Goal: Information Seeking & Learning: Learn about a topic

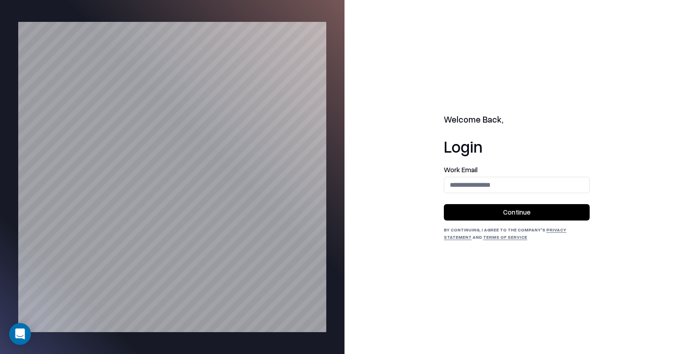
click at [475, 175] on div "Work Email" at bounding box center [517, 179] width 146 height 27
click at [475, 180] on input "email" at bounding box center [516, 184] width 145 height 17
type input "**********"
click at [503, 209] on button "Continue" at bounding box center [517, 212] width 146 height 16
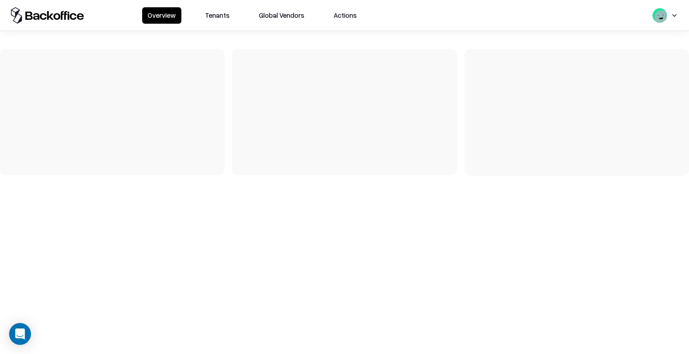
click at [217, 21] on button "Tenants" at bounding box center [218, 15] width 36 height 16
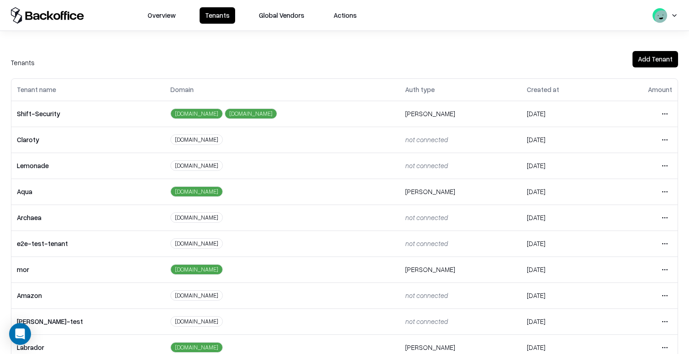
scroll to position [199, 0]
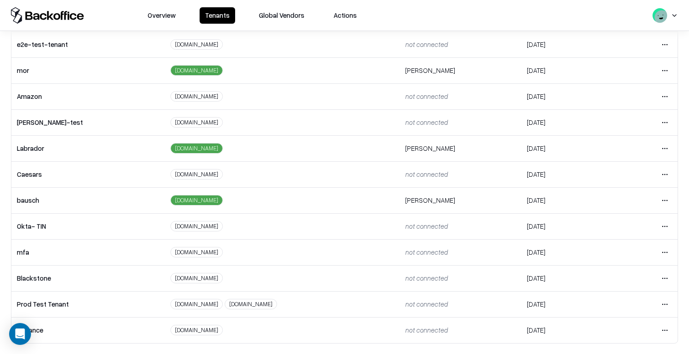
click at [663, 200] on html "Overview Tenants Global Vendors Actions Tenants Add Tenant Tenant name Domain A…" at bounding box center [344, 177] width 689 height 354
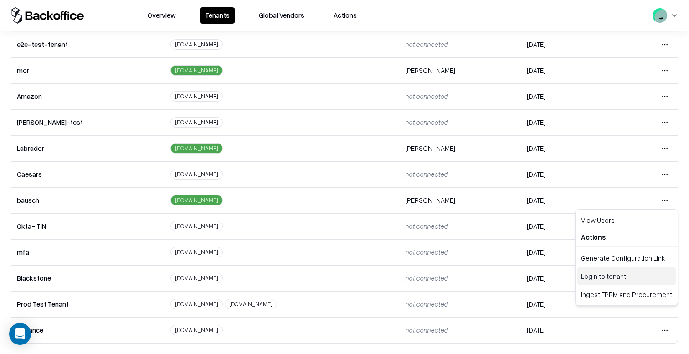
click at [611, 274] on div "Login to tenant" at bounding box center [626, 276] width 98 height 18
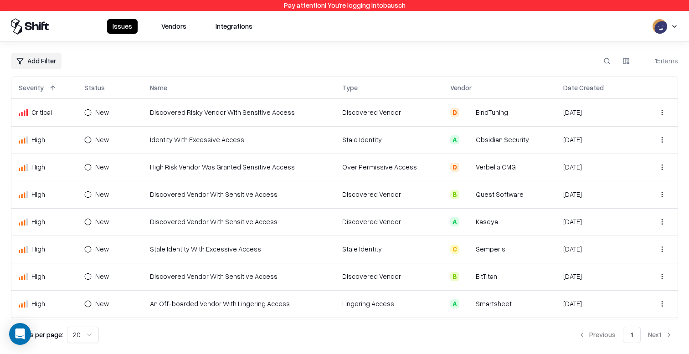
click at [163, 188] on td "Discovered Vendor With Sensitive Access" at bounding box center [239, 194] width 193 height 27
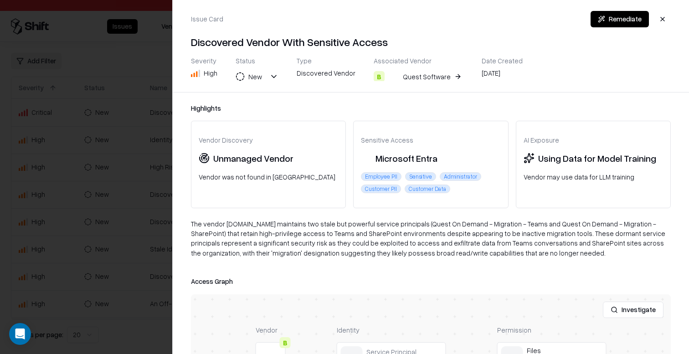
click at [406, 73] on div "Quest Software" at bounding box center [427, 77] width 48 height 10
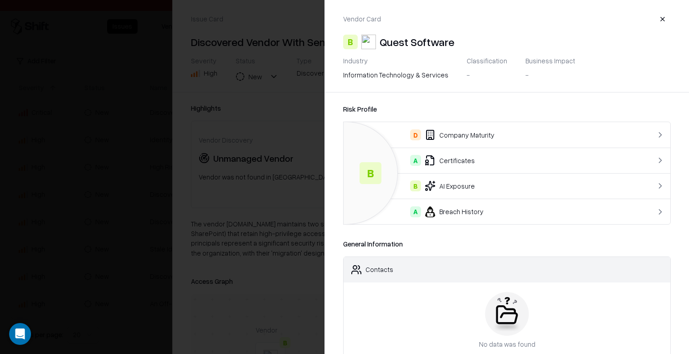
click at [448, 160] on div "A Certificates" at bounding box center [488, 160] width 275 height 11
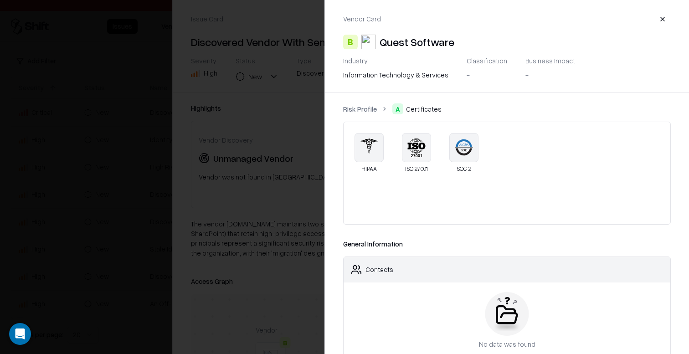
click at [86, 164] on div at bounding box center [344, 177] width 689 height 354
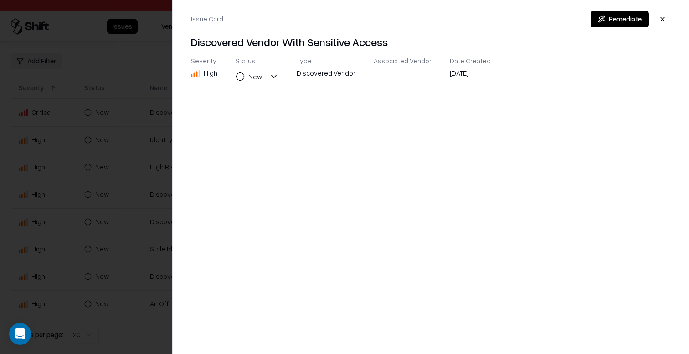
click at [131, 66] on div at bounding box center [344, 177] width 689 height 354
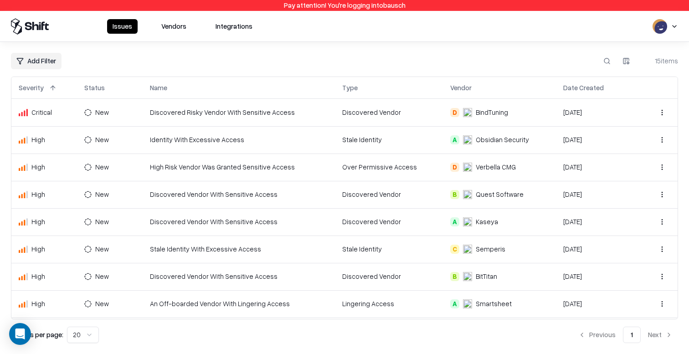
click at [177, 30] on button "Vendors" at bounding box center [174, 26] width 36 height 15
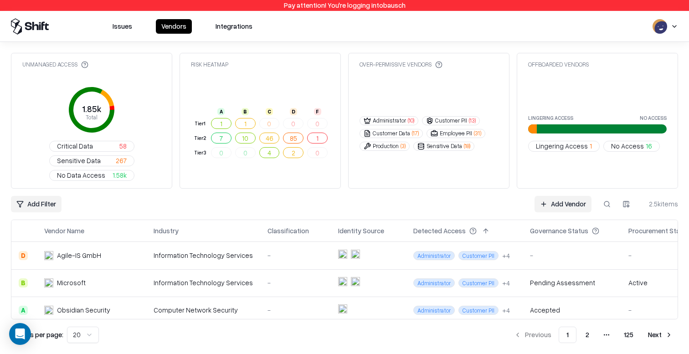
click at [166, 278] on div "Information Technology Services" at bounding box center [203, 283] width 99 height 10
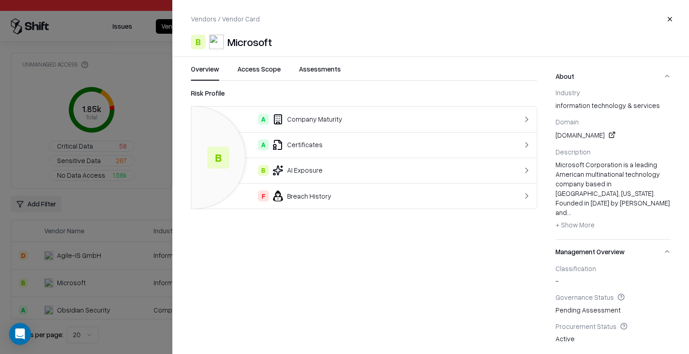
click at [307, 148] on div "A Certificates" at bounding box center [345, 144] width 292 height 11
click at [301, 144] on div "A Certificates" at bounding box center [345, 144] width 292 height 11
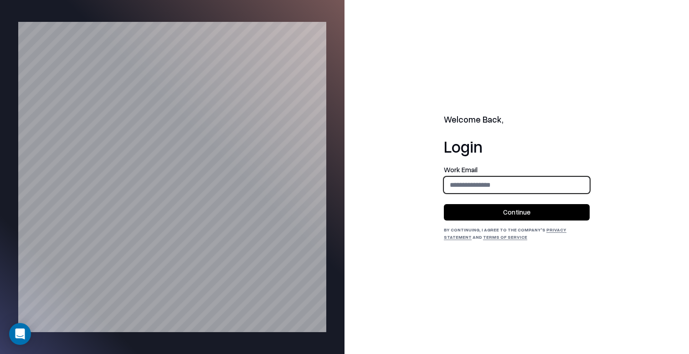
click at [492, 190] on input "email" at bounding box center [516, 184] width 145 height 17
type input "**********"
click at [508, 210] on button "Continue" at bounding box center [517, 212] width 146 height 16
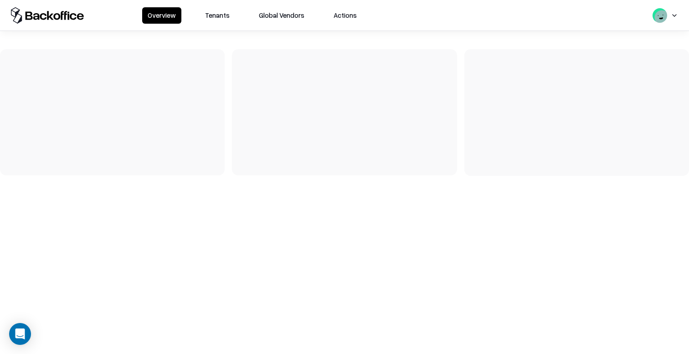
click at [221, 10] on button "Tenants" at bounding box center [218, 15] width 36 height 16
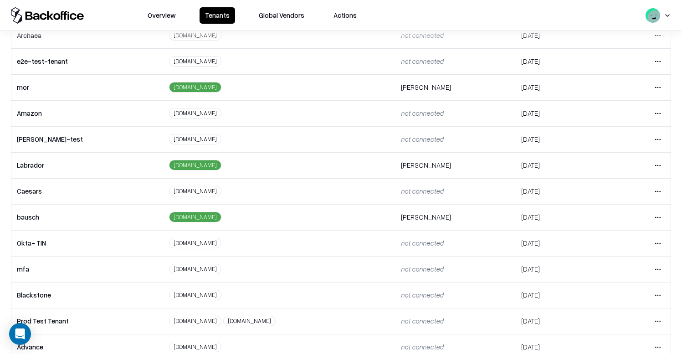
scroll to position [185, 0]
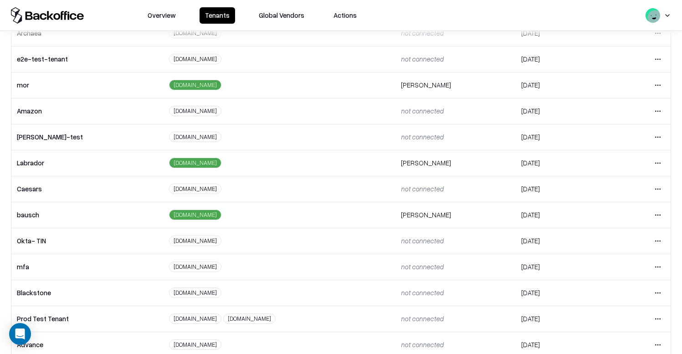
click at [657, 186] on html "Overview Tenants Global Vendors Actions Tenants Add Tenant Tenant name Domain A…" at bounding box center [341, 177] width 682 height 354
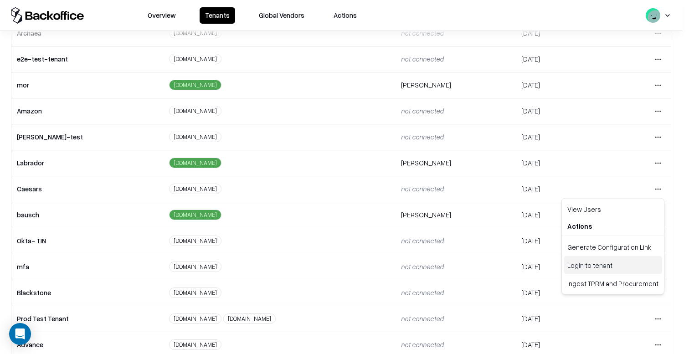
click at [594, 267] on div "Login to tenant" at bounding box center [613, 265] width 98 height 18
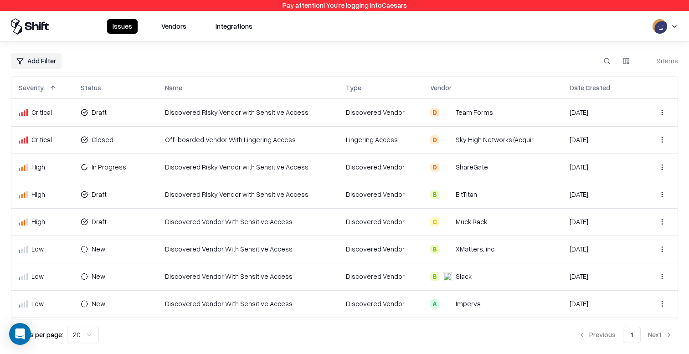
click at [163, 28] on button "Vendors" at bounding box center [174, 26] width 36 height 15
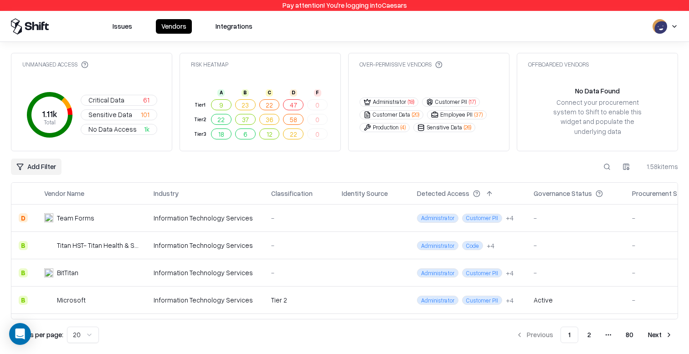
click at [90, 190] on button at bounding box center [93, 193] width 11 height 11
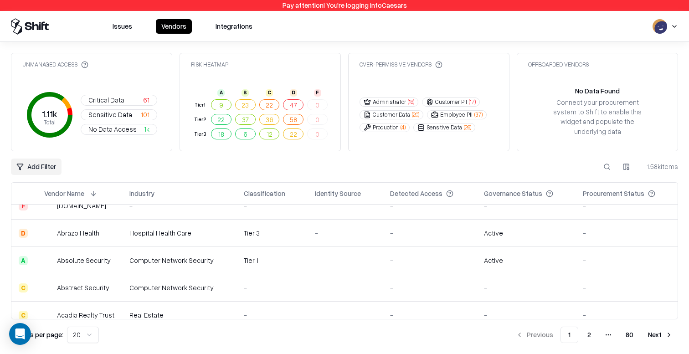
scroll to position [428, 0]
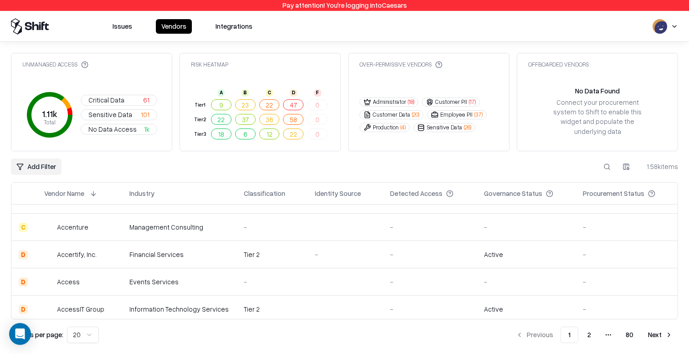
click at [88, 333] on html "Pay attention! You're logging into Caesars Issues Vendors Integrations Unmanage…" at bounding box center [344, 177] width 689 height 354
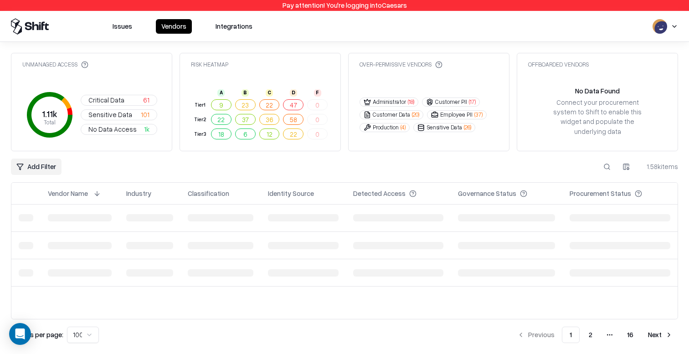
scroll to position [0, 0]
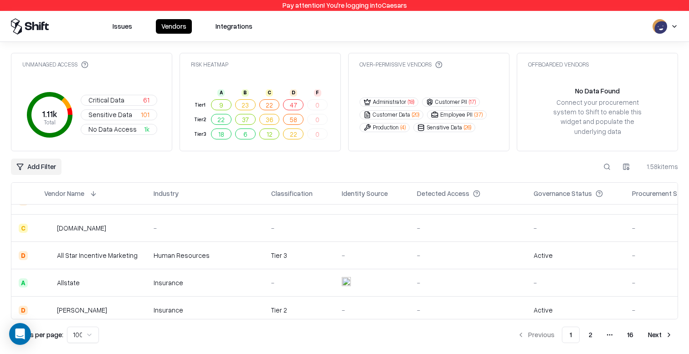
scroll to position [2623, 0]
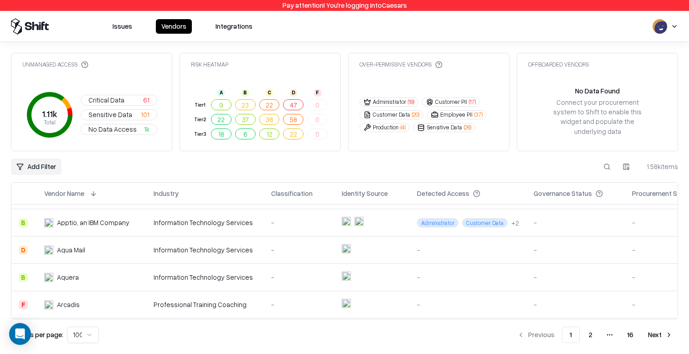
click at [654, 336] on button "Next" at bounding box center [661, 335] width 36 height 16
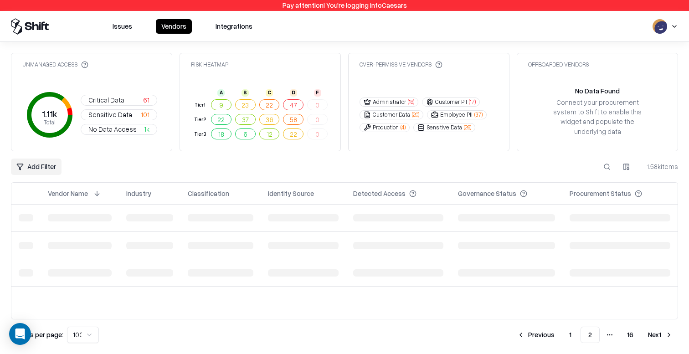
scroll to position [0, 0]
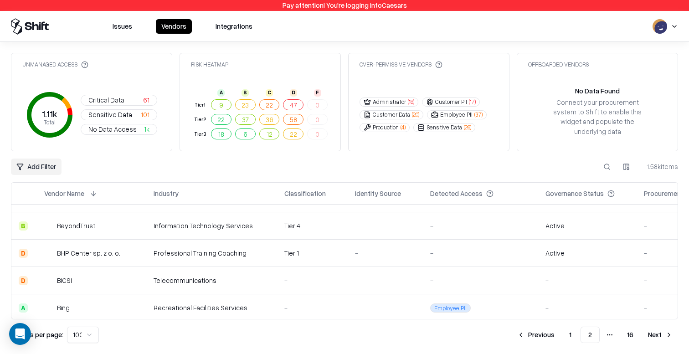
scroll to position [2084, 0]
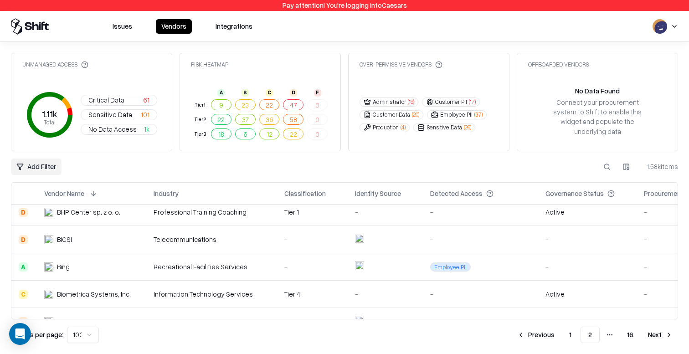
click at [103, 264] on div "Bing" at bounding box center [91, 267] width 95 height 10
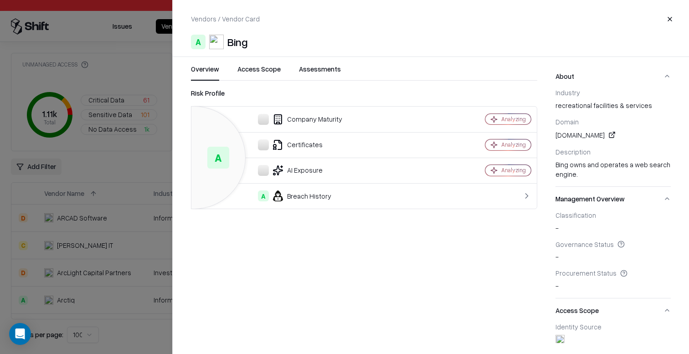
click at [270, 257] on div "Risk Profile A Company Maturity Analyzing Certificates Analyzing AI Exposure An…" at bounding box center [364, 215] width 346 height 255
click at [297, 140] on div "Certificates" at bounding box center [318, 144] width 239 height 11
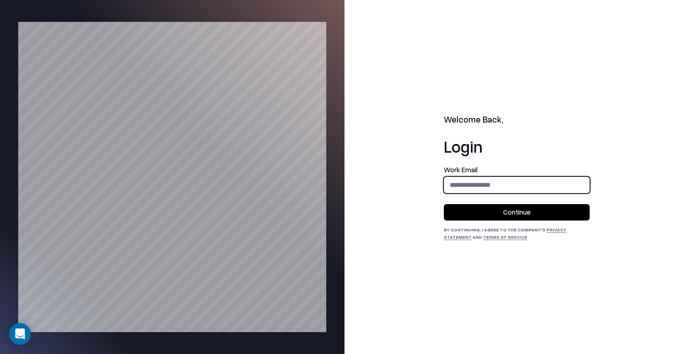
click at [505, 192] on input "email" at bounding box center [516, 184] width 145 height 17
type input "**********"
click at [516, 209] on button "Continue" at bounding box center [517, 212] width 146 height 16
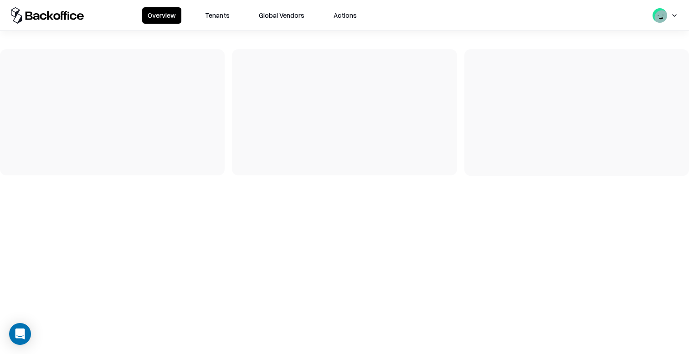
click at [227, 21] on button "Tenants" at bounding box center [218, 15] width 36 height 16
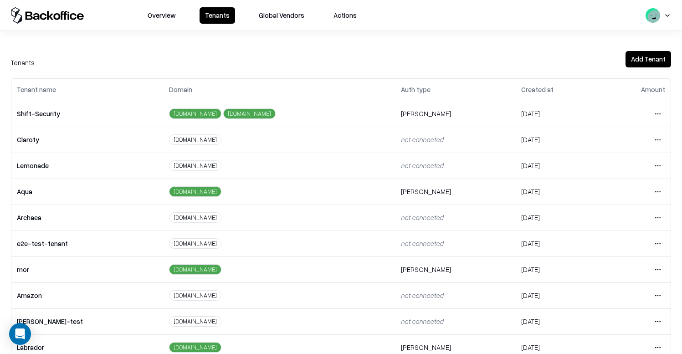
scroll to position [199, 0]
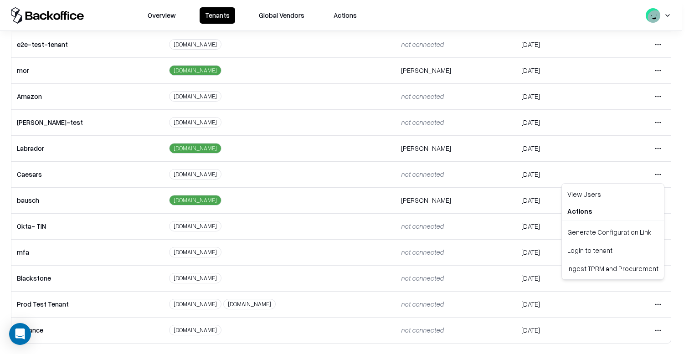
click at [651, 170] on html "Overview Tenants Global Vendors Actions Tenants Add Tenant Tenant name Domain A…" at bounding box center [344, 177] width 689 height 354
click at [566, 251] on div "Login to tenant" at bounding box center [613, 250] width 98 height 18
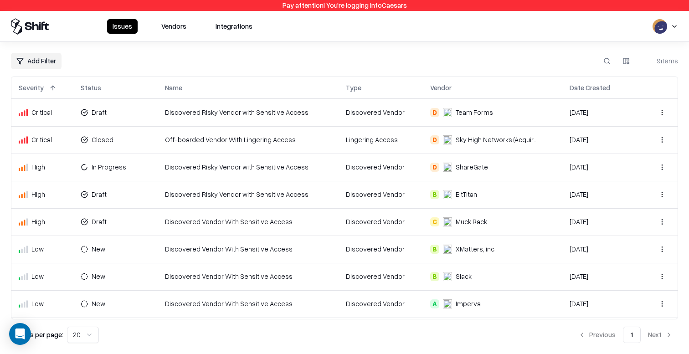
click at [166, 27] on button "Vendors" at bounding box center [174, 26] width 36 height 15
click at [176, 18] on div "Issues Vendors Integrations" at bounding box center [134, 26] width 247 height 16
click at [176, 21] on button "Vendors" at bounding box center [174, 26] width 36 height 15
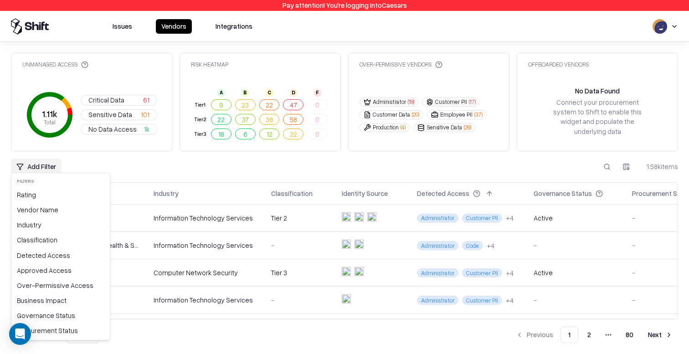
click at [41, 163] on html "Pay attention! You're logging into Caesars Issues Vendors Integrations Unmanage…" at bounding box center [344, 177] width 689 height 354
click at [53, 207] on div "Vendor Name" at bounding box center [60, 209] width 95 height 15
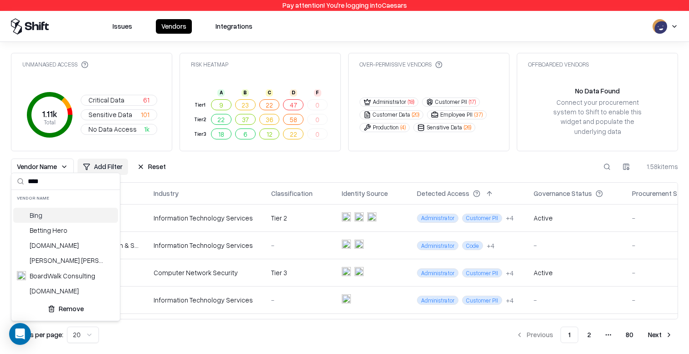
type input "****"
click at [57, 212] on div "Bing" at bounding box center [65, 215] width 105 height 15
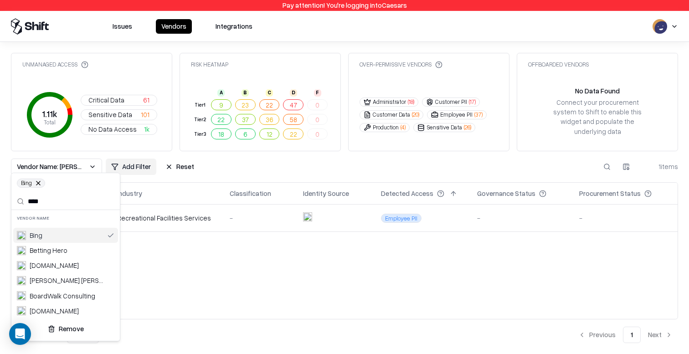
click at [221, 324] on html "Pay attention! You're logging into Caesars Issues Vendors Integrations Unmanage…" at bounding box center [344, 177] width 689 height 354
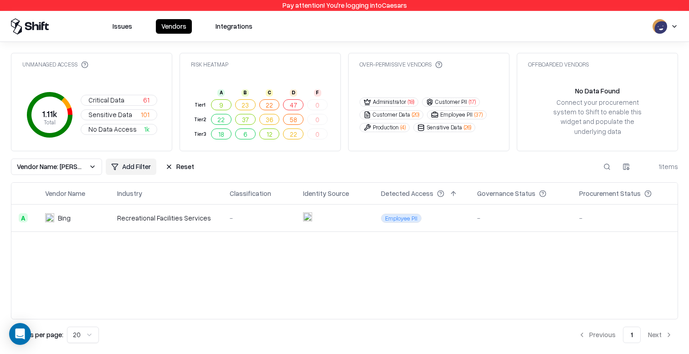
click at [133, 206] on td "Recreational Facilities Services" at bounding box center [166, 218] width 113 height 27
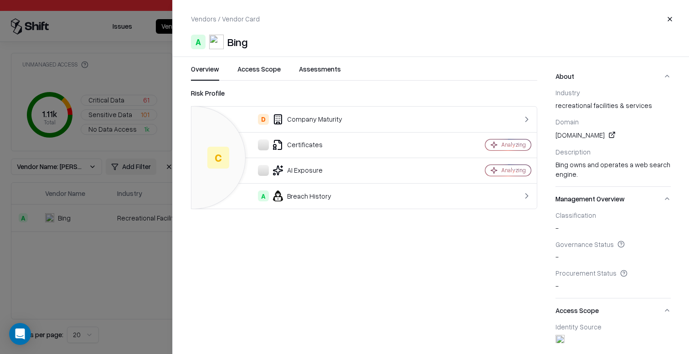
click at [300, 124] on td "D Company Maturity" at bounding box center [317, 120] width 253 height 26
